Goal: Task Accomplishment & Management: Manage account settings

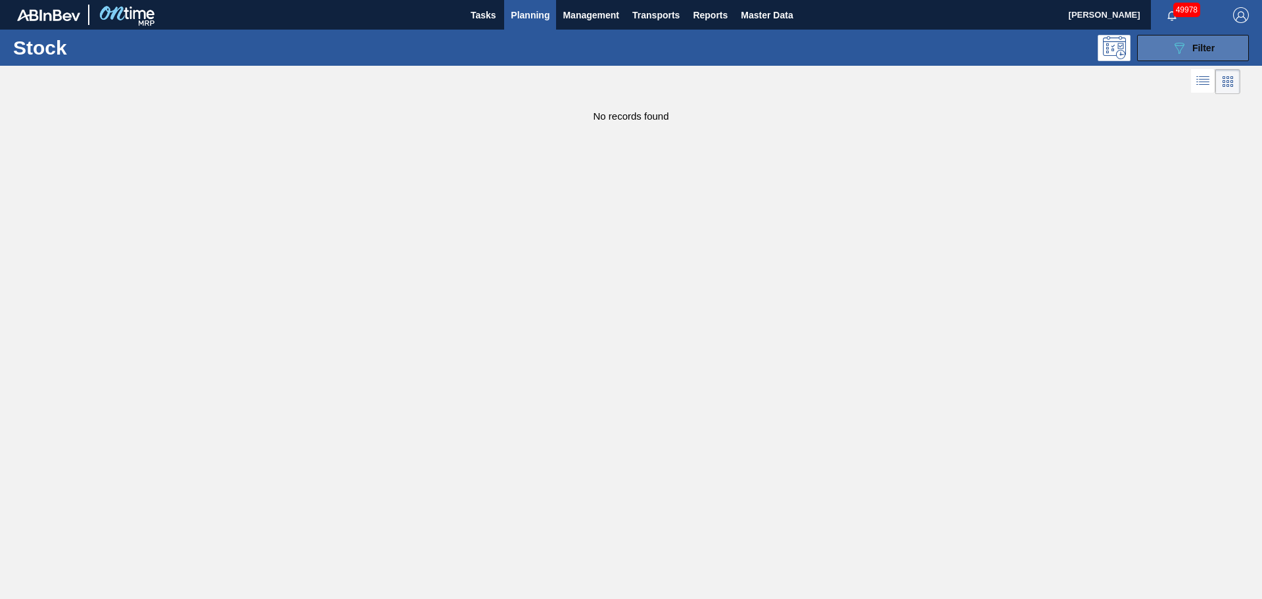
click at [1170, 42] on button "089F7B8B-B2A5-4AFE-B5C0-19BA573D28AC Filter" at bounding box center [1193, 48] width 112 height 26
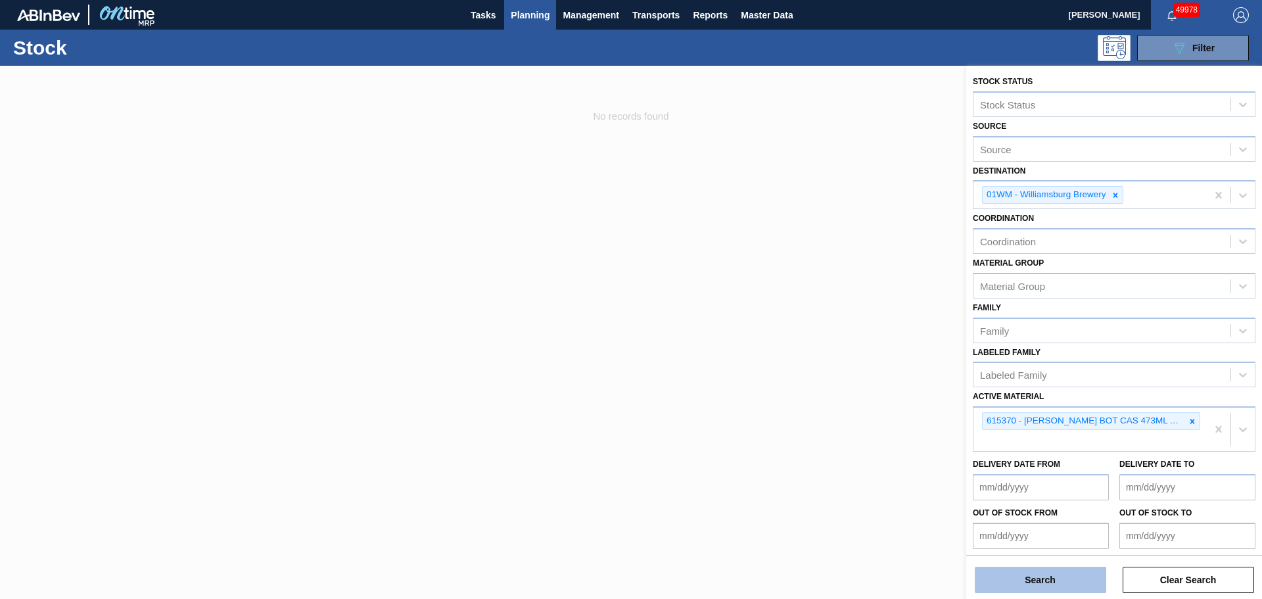
click at [1040, 583] on button "Search" at bounding box center [1039, 579] width 131 height 26
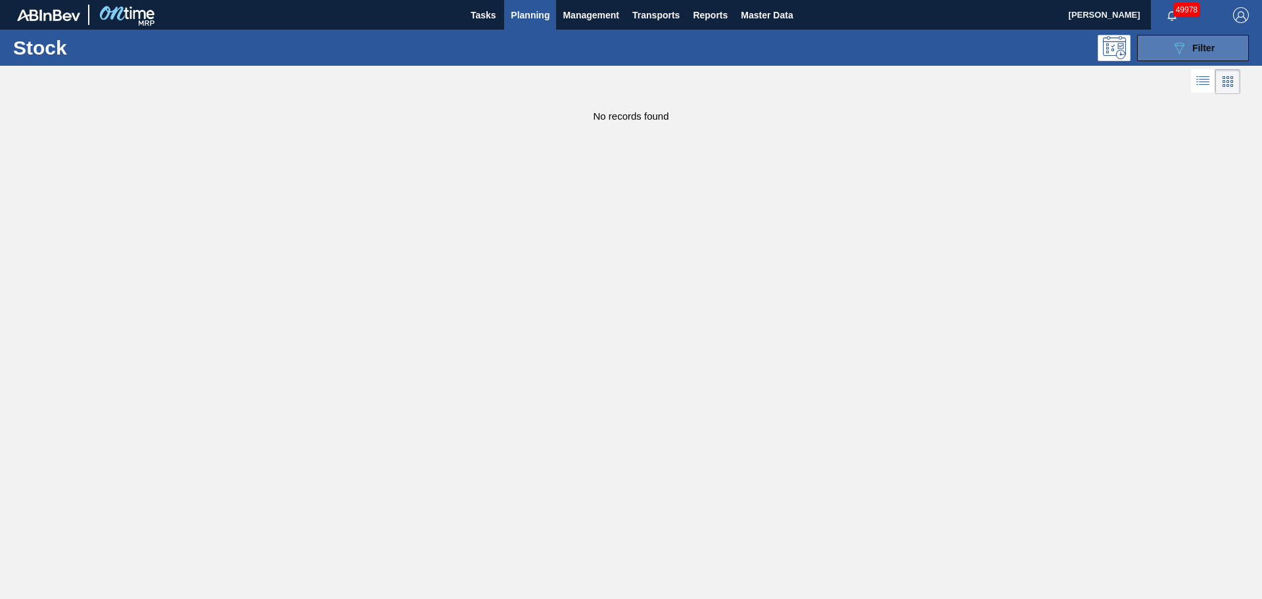
click at [1178, 50] on icon at bounding box center [1179, 48] width 10 height 11
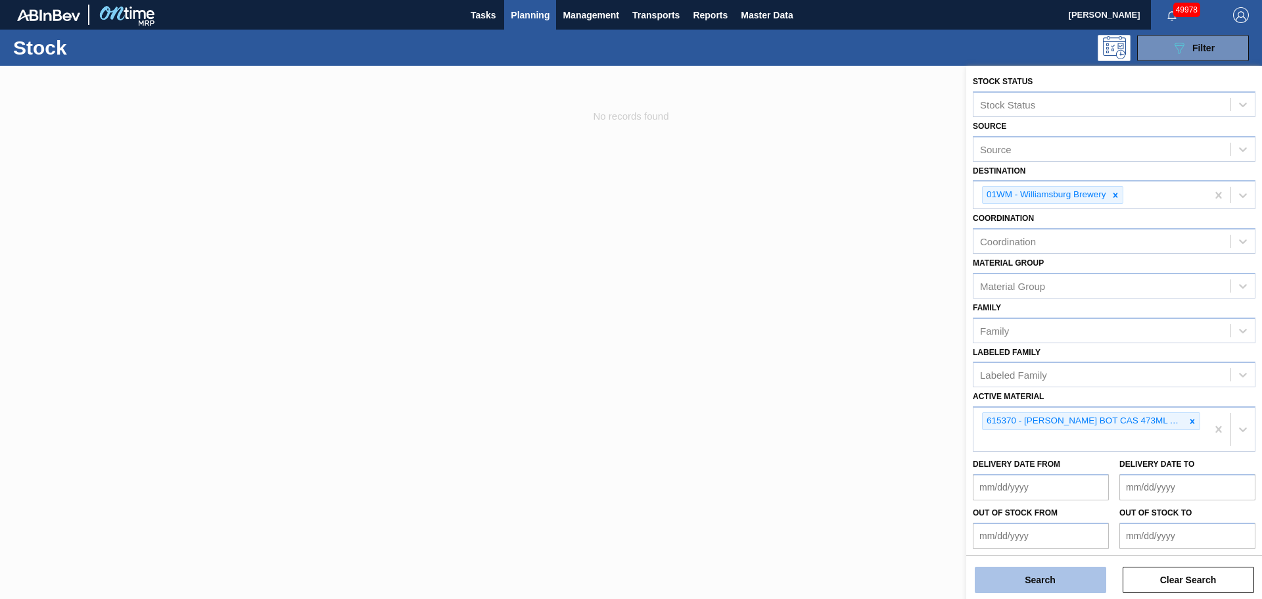
click at [1026, 576] on button "Search" at bounding box center [1039, 579] width 131 height 26
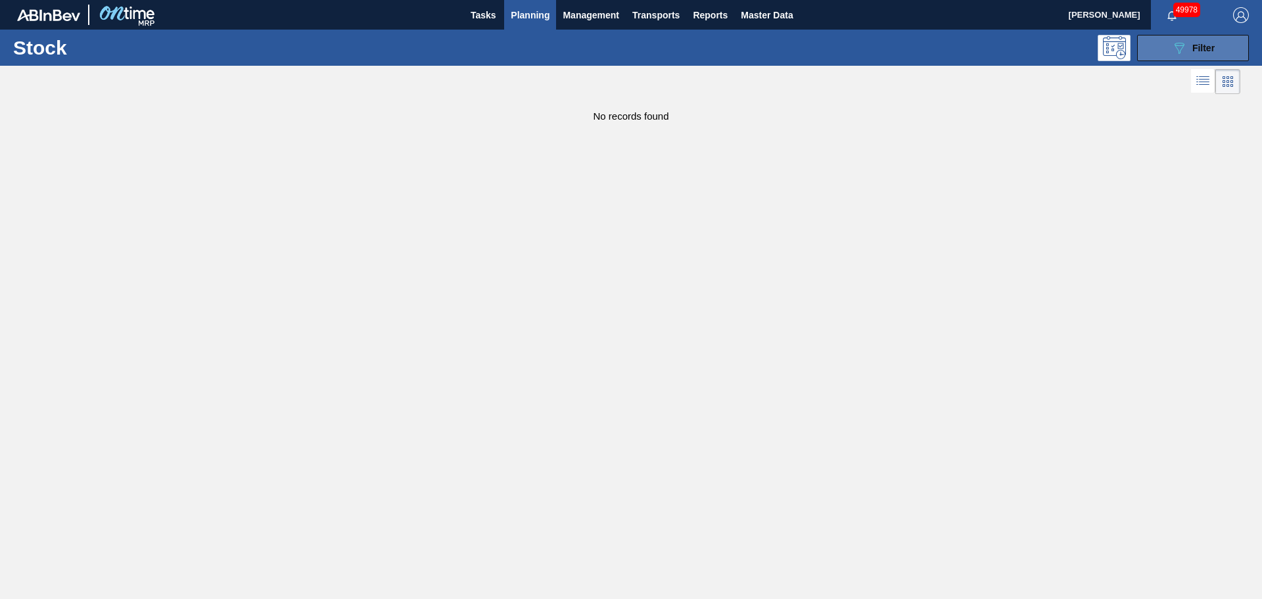
click at [1154, 50] on button "089F7B8B-B2A5-4AFE-B5C0-19BA573D28AC Filter" at bounding box center [1193, 48] width 112 height 26
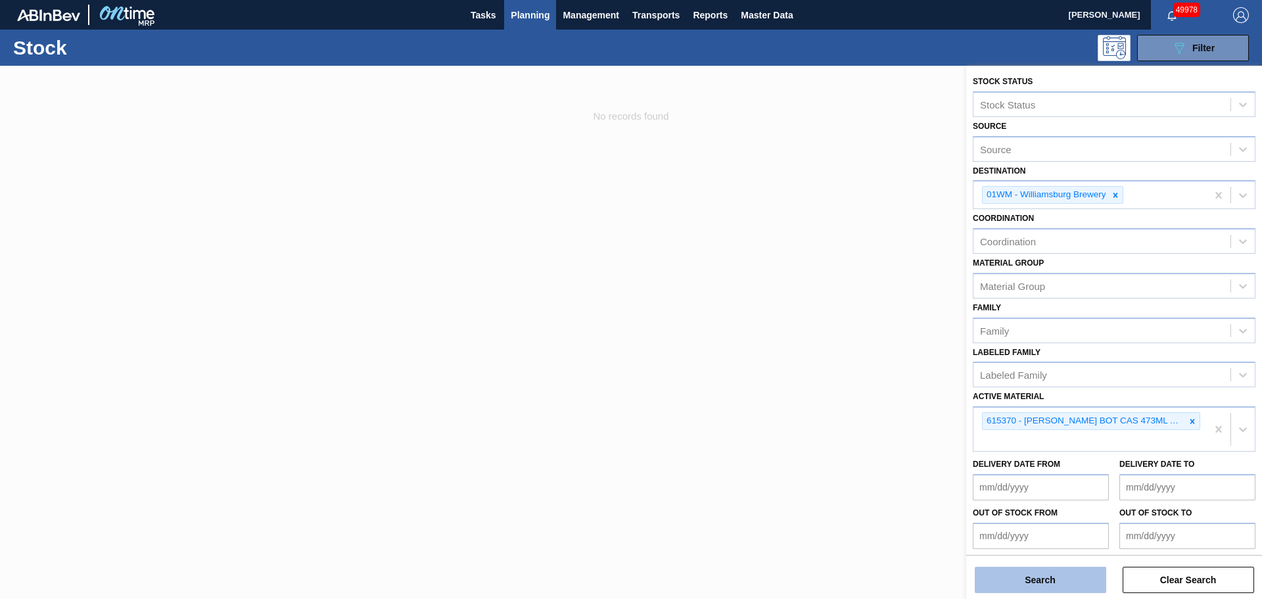
click at [1034, 583] on button "Search" at bounding box center [1039, 579] width 131 height 26
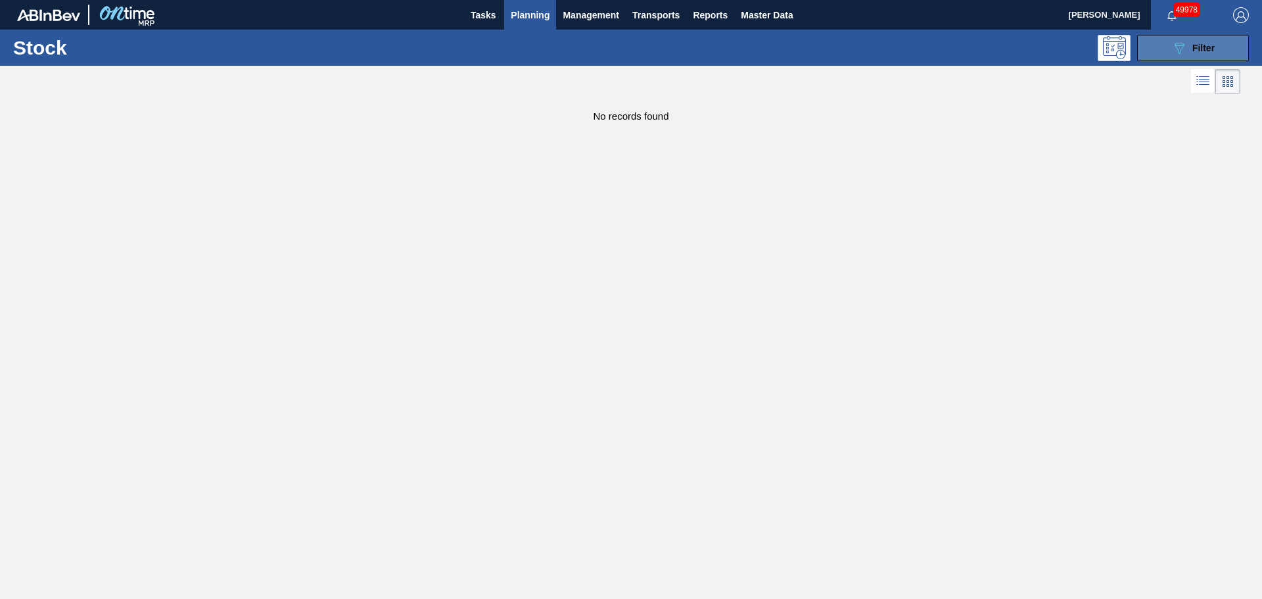
click at [1177, 47] on icon "089F7B8B-B2A5-4AFE-B5C0-19BA573D28AC" at bounding box center [1179, 48] width 16 height 16
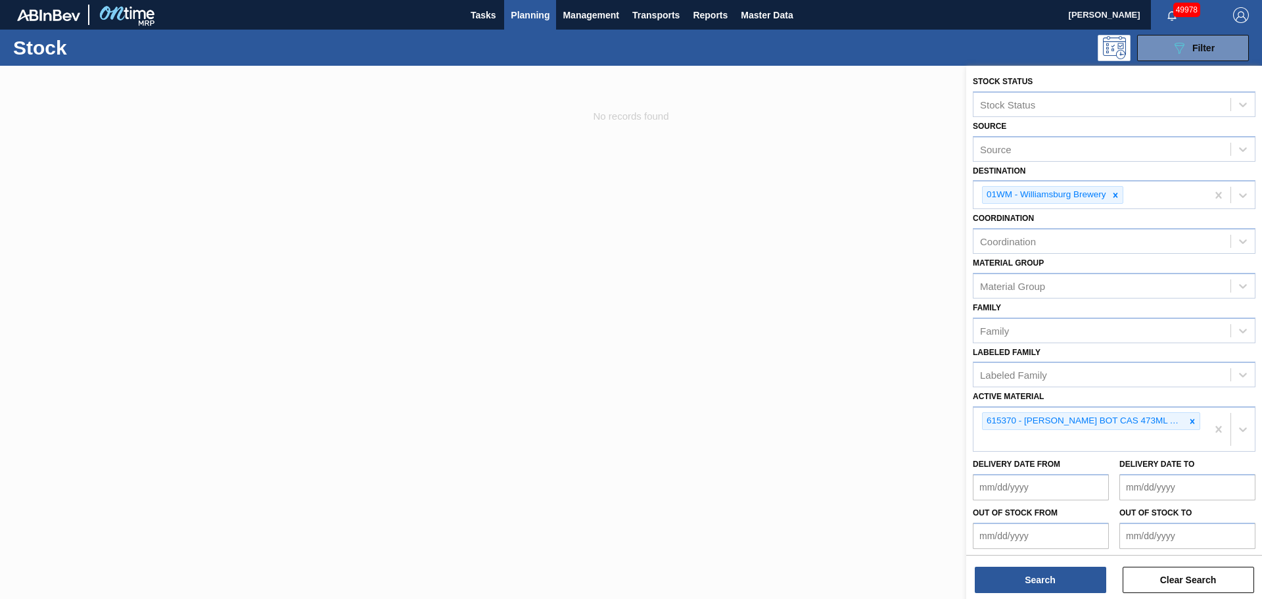
drag, startPoint x: 799, startPoint y: 147, endPoint x: 819, endPoint y: 142, distance: 21.0
click at [799, 147] on div at bounding box center [631, 365] width 1262 height 599
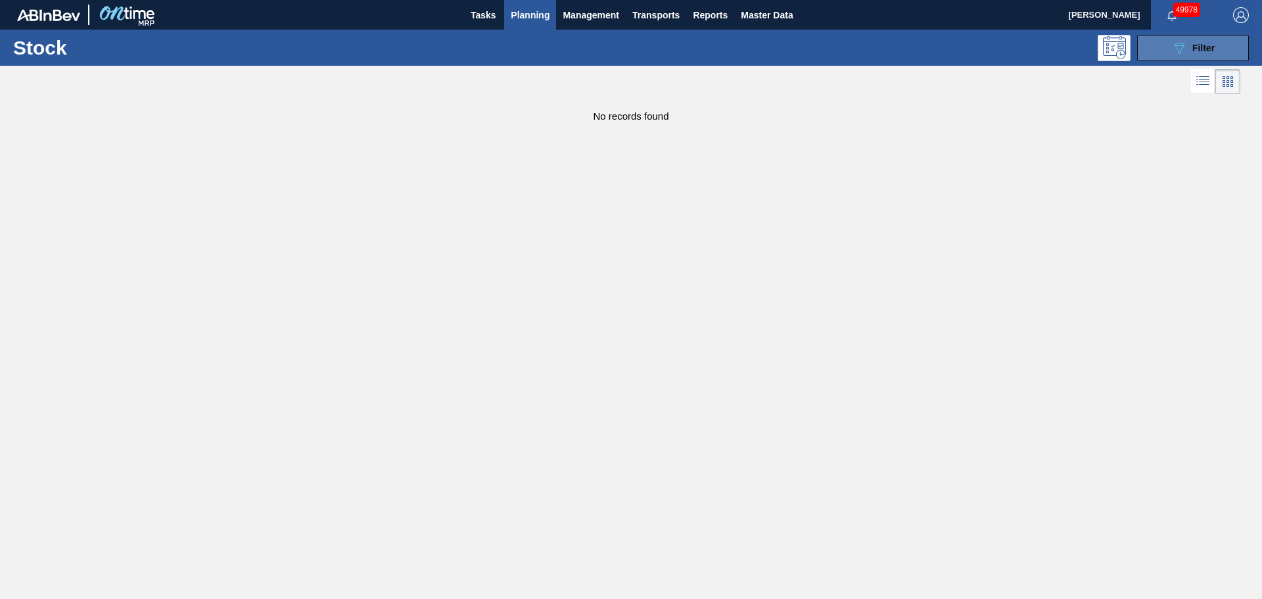
click at [1154, 56] on button "089F7B8B-B2A5-4AFE-B5C0-19BA573D28AC Filter" at bounding box center [1193, 48] width 112 height 26
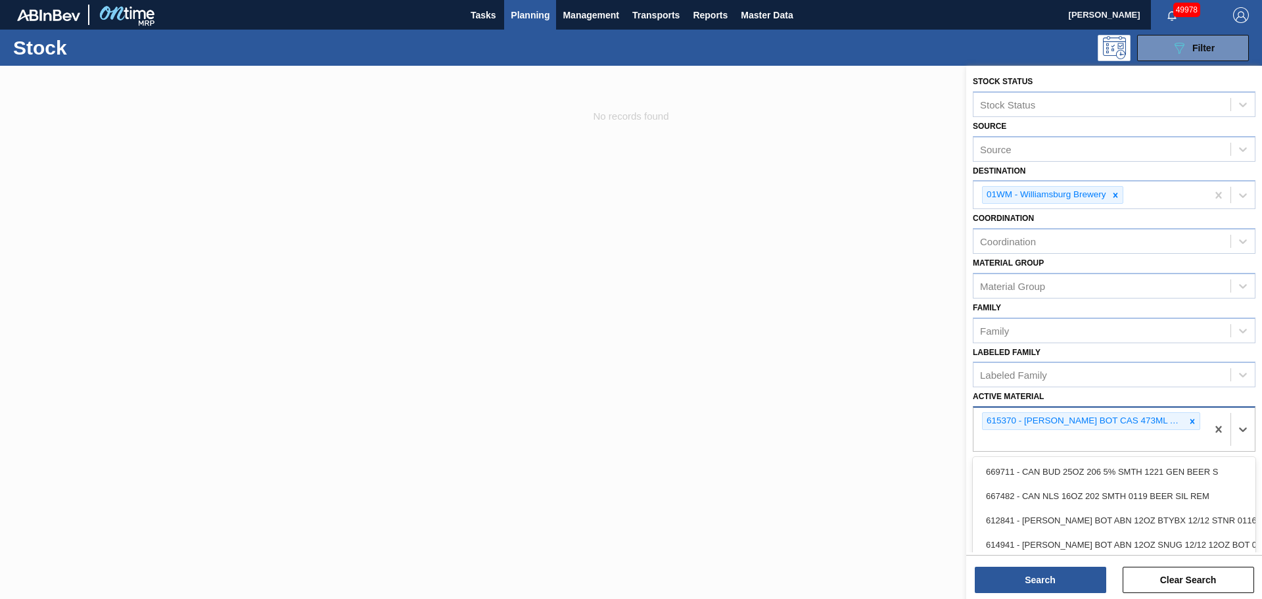
click at [1146, 439] on div "615370 - [PERSON_NAME] BOT CAS 473ML AL BOT 8/473 AB 0124" at bounding box center [1089, 428] width 233 height 43
paste Material "615592"
type Material "615592"
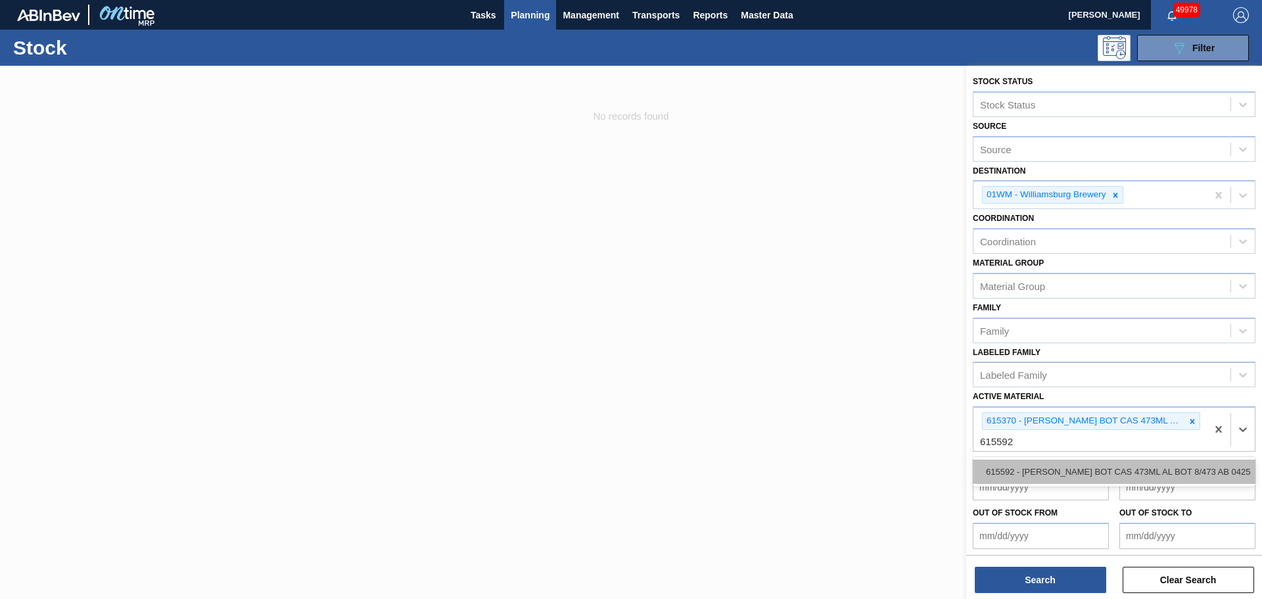
click at [1097, 471] on div "615592 - [PERSON_NAME] BOT CAS 473ML AL BOT 8/473 AB 0425" at bounding box center [1113, 471] width 283 height 24
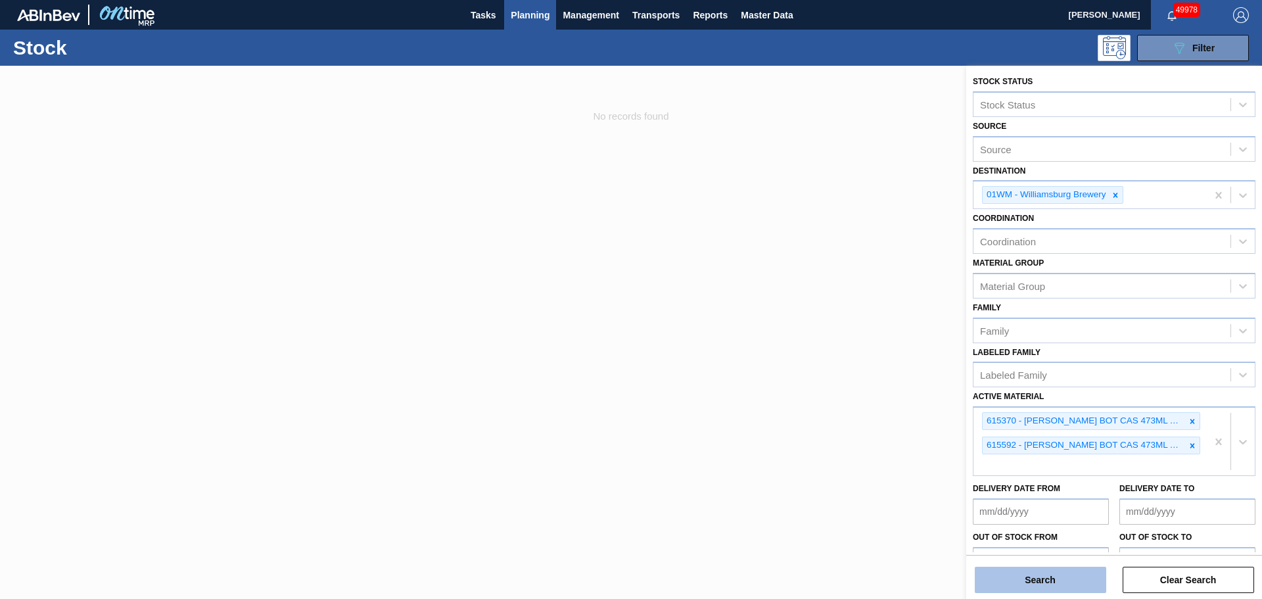
click at [1032, 576] on button "Search" at bounding box center [1039, 579] width 131 height 26
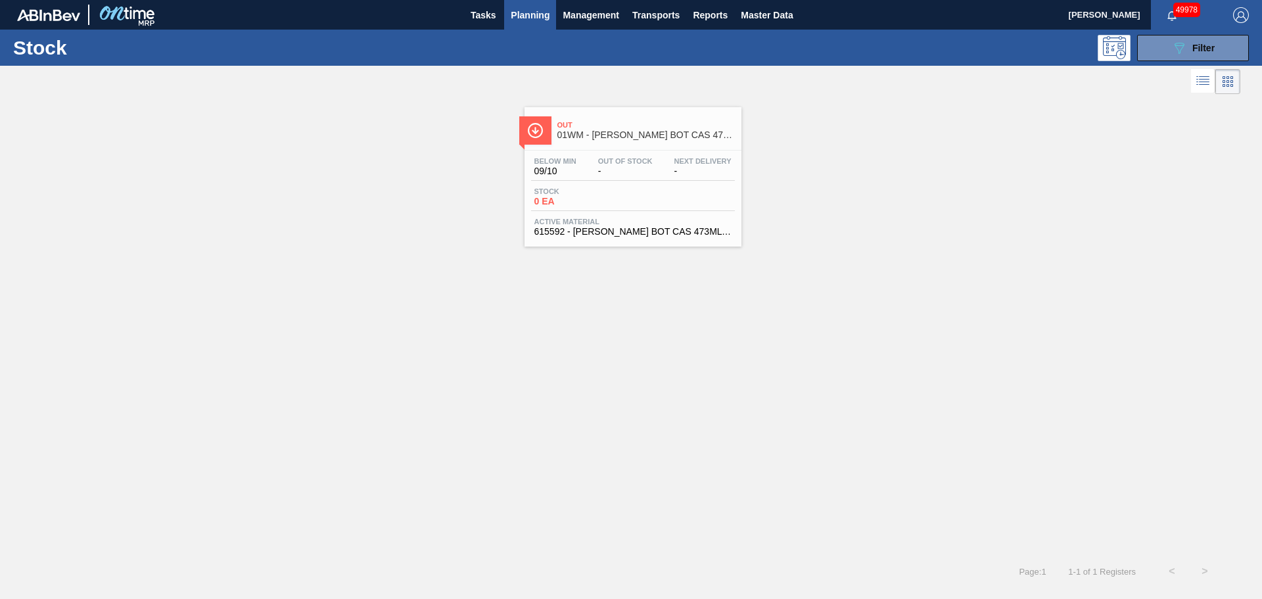
click at [610, 194] on span "Stock" at bounding box center [580, 191] width 92 height 8
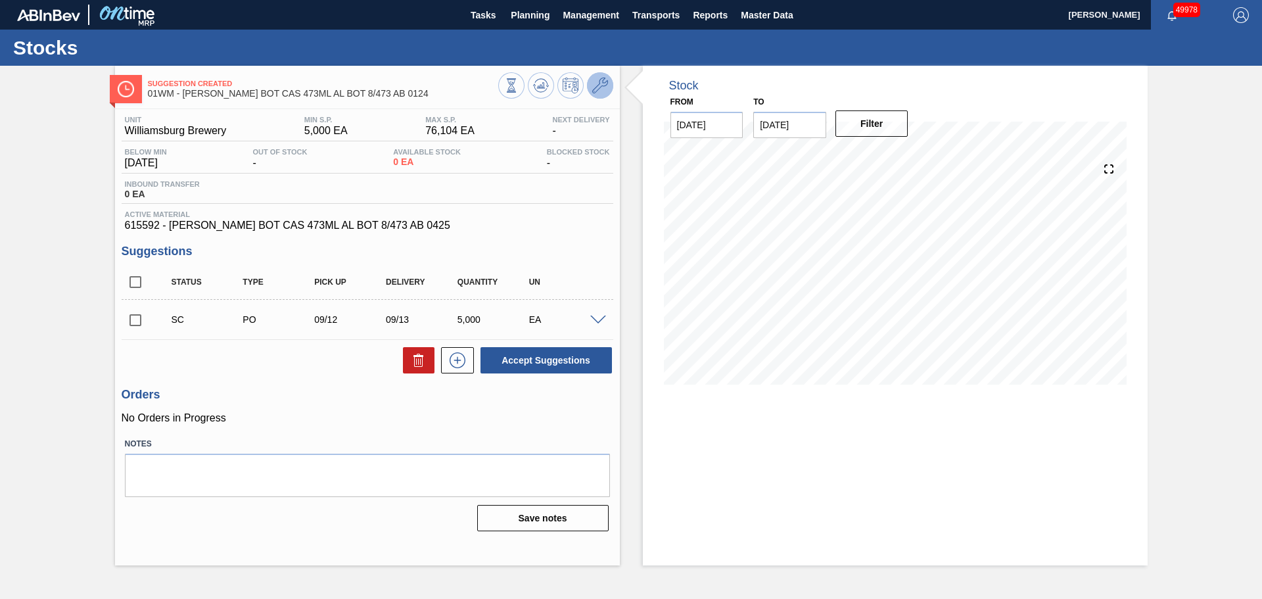
click at [603, 89] on icon at bounding box center [600, 86] width 16 height 16
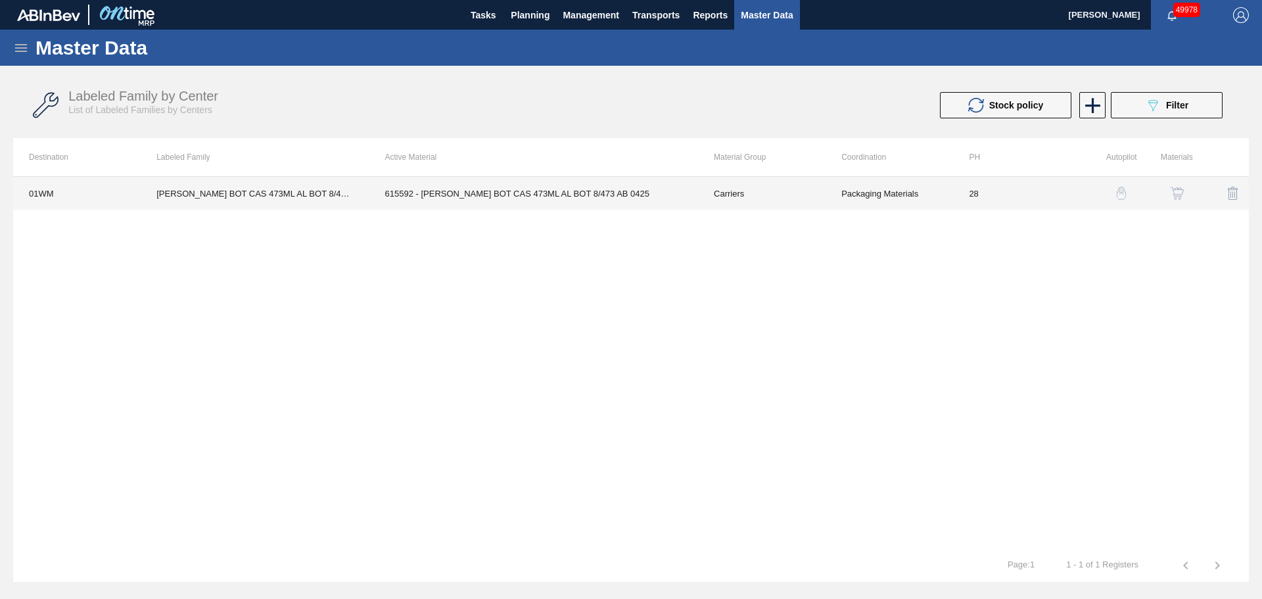
click at [511, 198] on td "615592 - [PERSON_NAME] BOT CAS 473ML AL BOT 8/473 AB 0425" at bounding box center [533, 193] width 329 height 33
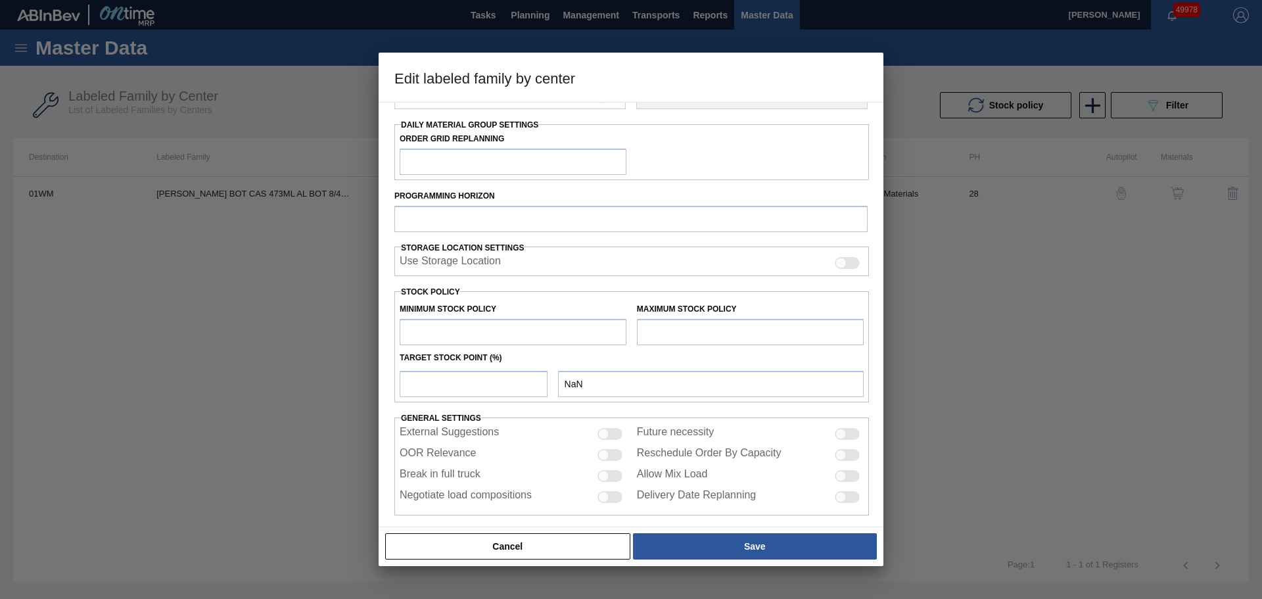
scroll to position [204, 0]
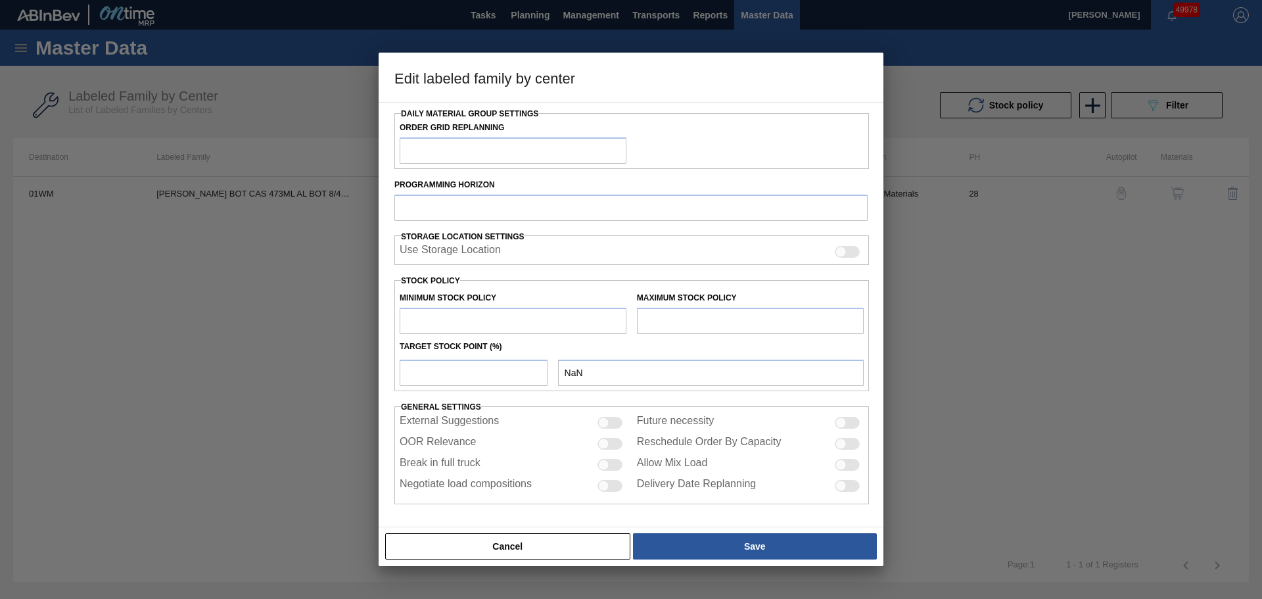
click at [480, 317] on input "text" at bounding box center [512, 321] width 227 height 26
type input "0"
type input "Carriers"
type input "Bottle Carriers"
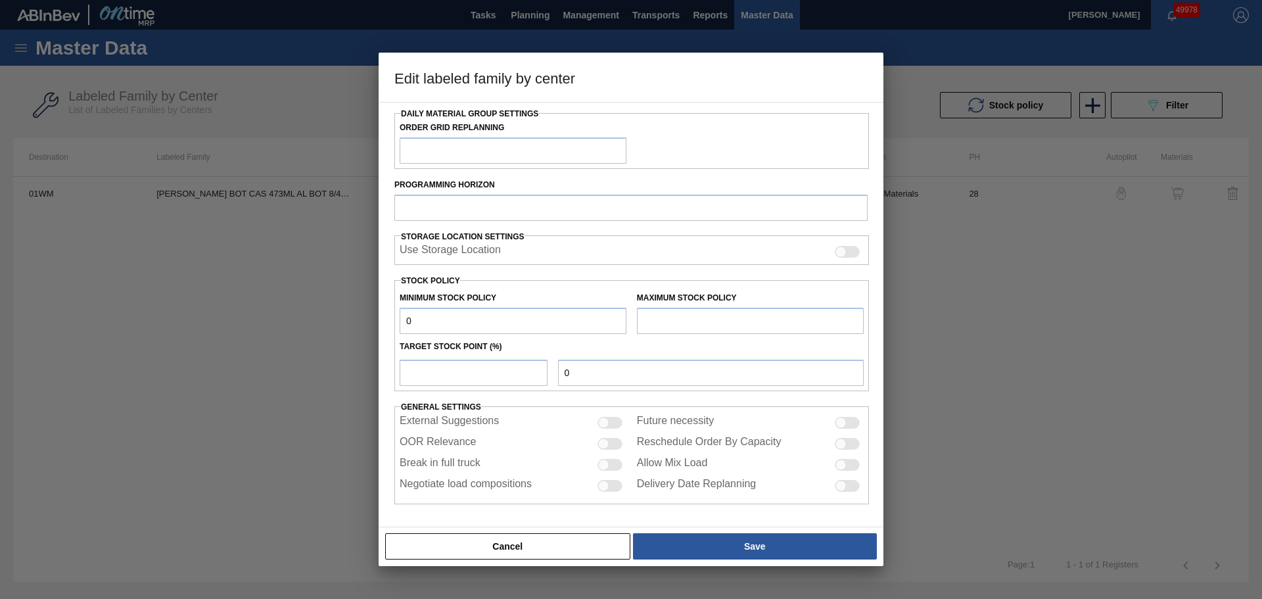
type input "[PERSON_NAME] BOT CAS 473ML AL BOT 8/473 AB 0124"
type input "01WM - Williamsburg Brewery"
type input "28"
type input "5,000"
type input "76,104"
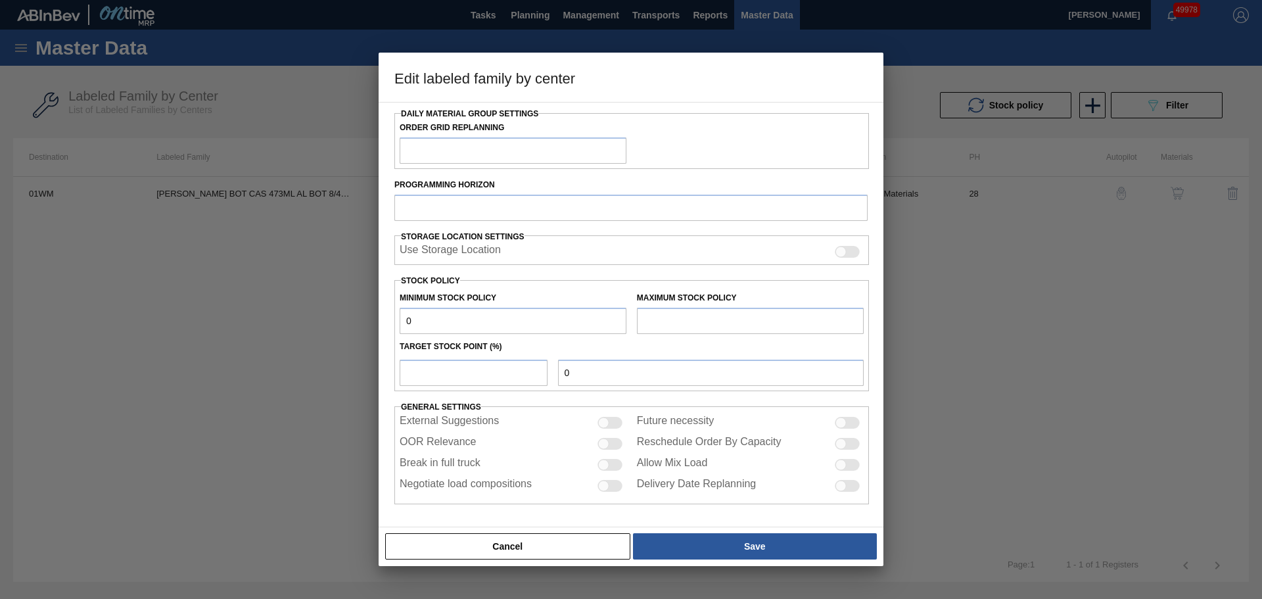
type input "5"
type input "8,555"
checkbox input "true"
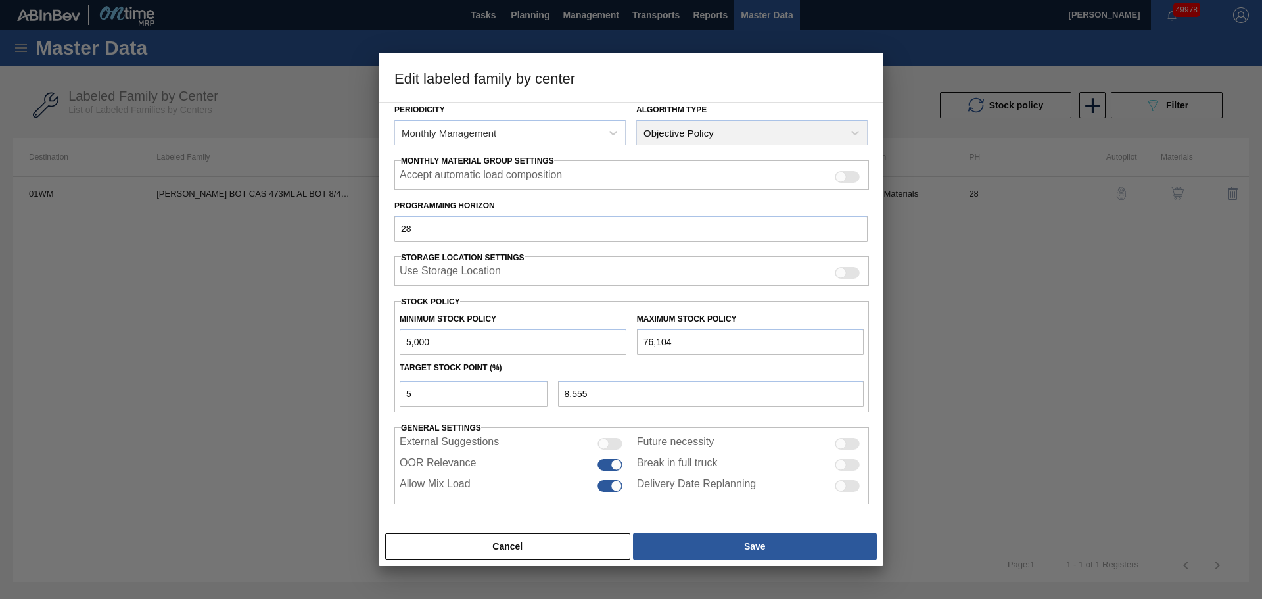
drag, startPoint x: 495, startPoint y: 340, endPoint x: 315, endPoint y: 342, distance: 180.7
click at [315, 342] on div "Edit labeled family by center Material Group Carriers Family Bottle Carriers La…" at bounding box center [631, 299] width 1262 height 599
type input "0"
type input "3,805"
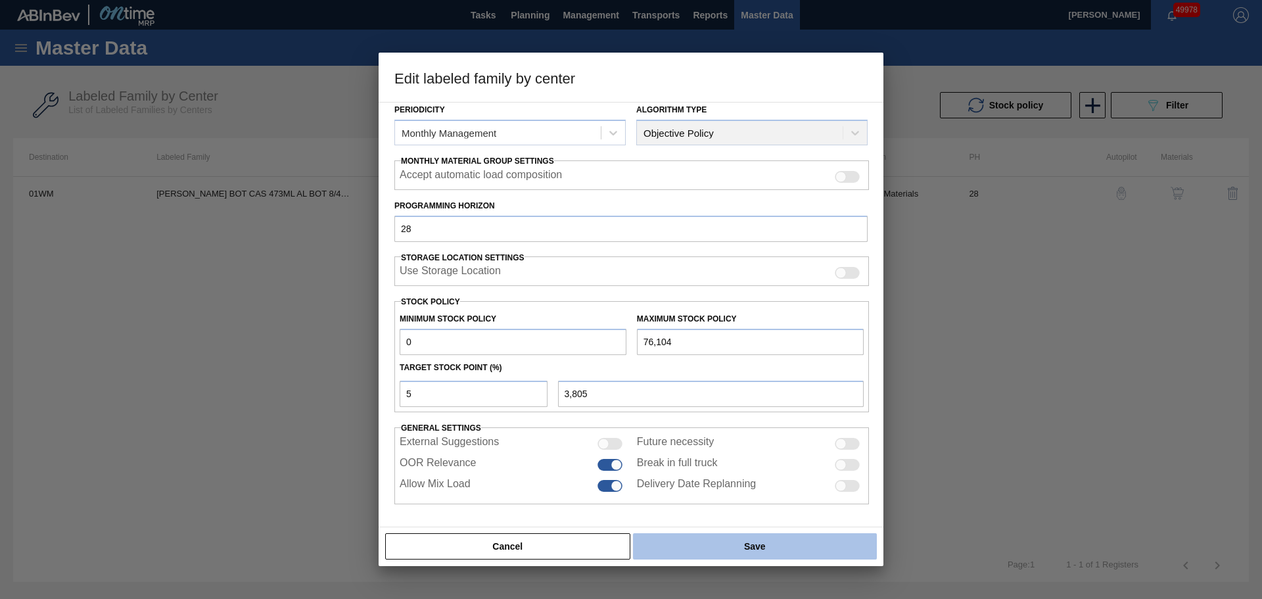
type input "0"
click at [677, 544] on button "Save" at bounding box center [755, 546] width 244 height 26
